Goal: Information Seeking & Learning: Check status

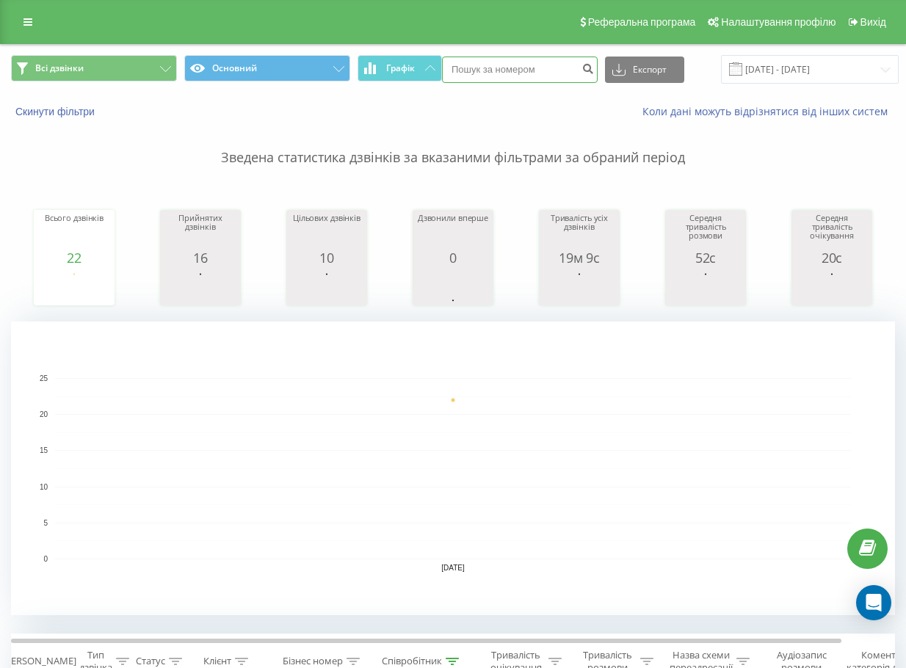
drag, startPoint x: 541, startPoint y: 50, endPoint x: 484, endPoint y: 71, distance: 61.1
paste input "48 60 243 35 52"
type input "48 60 243 35 52"
click at [589, 65] on icon "submit" at bounding box center [588, 66] width 12 height 9
